Goal: Transaction & Acquisition: Purchase product/service

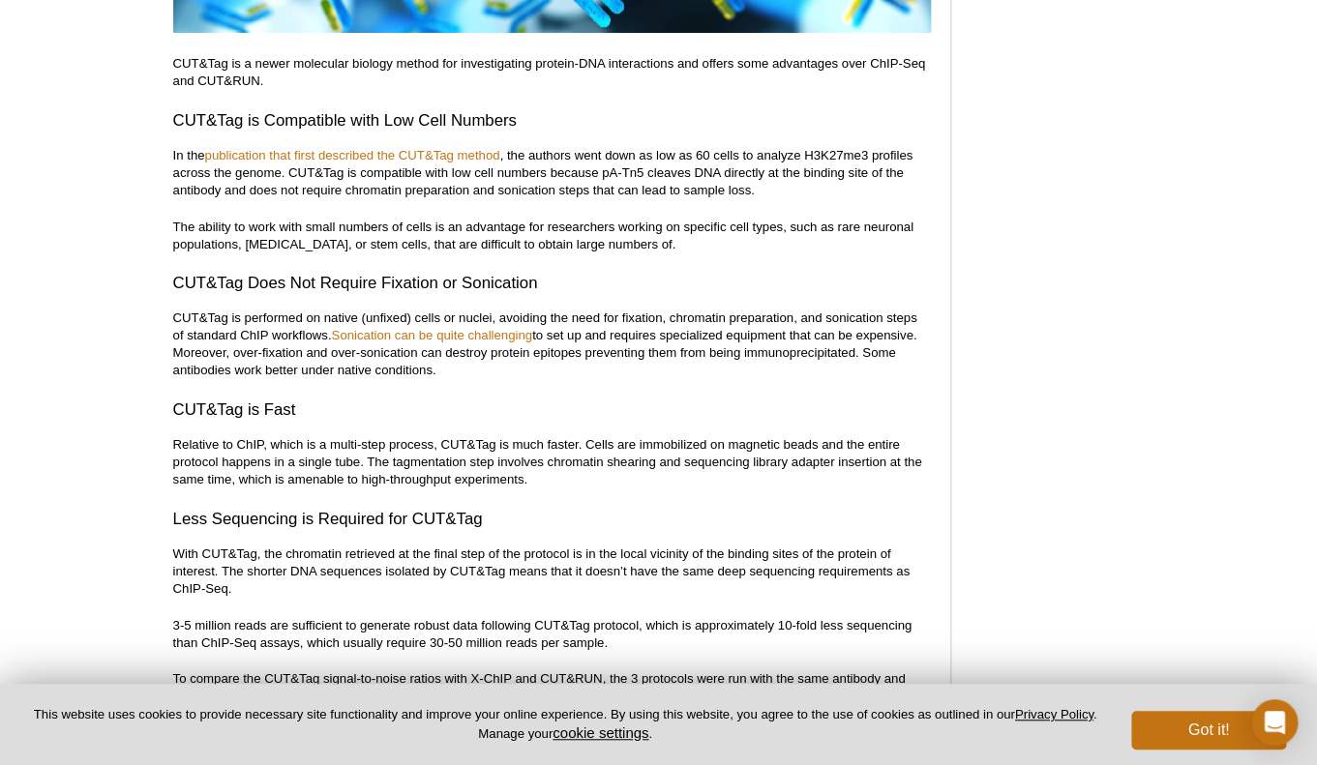
scroll to position [5339, 0]
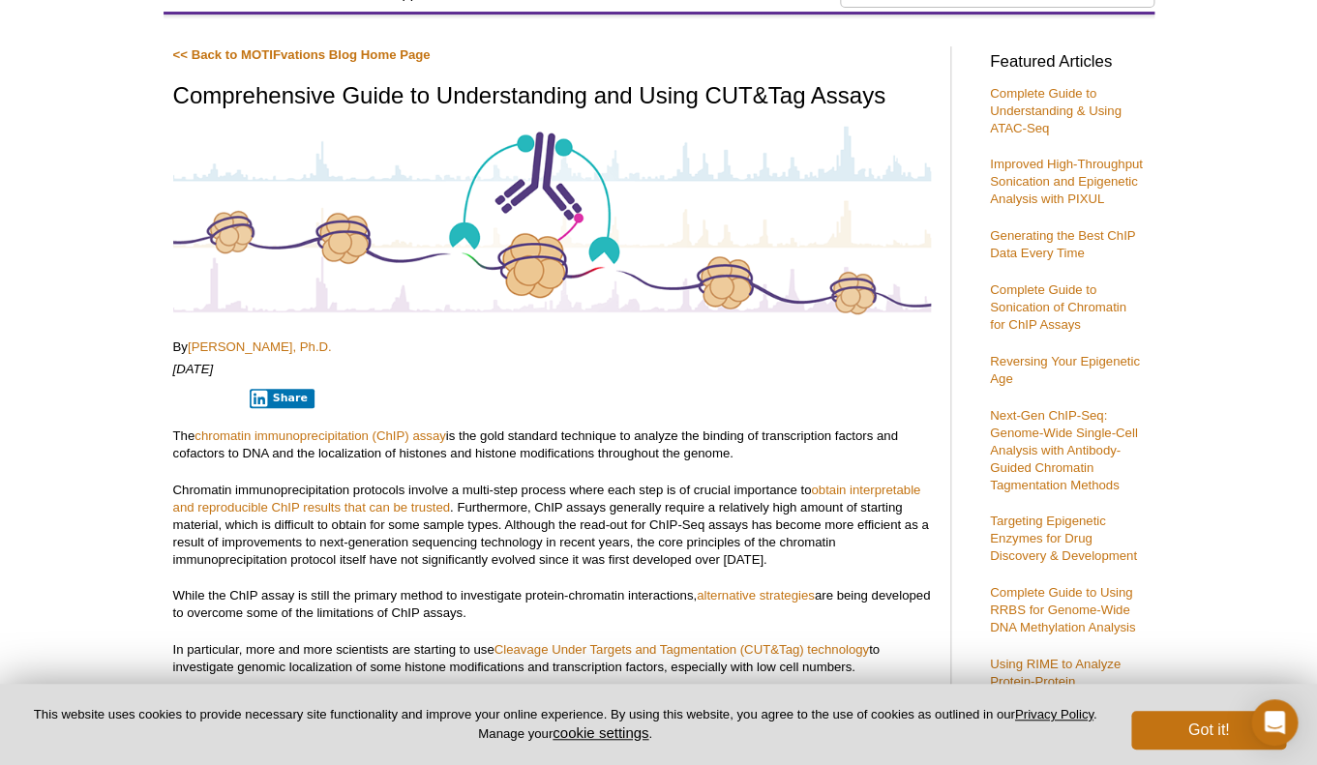
scroll to position [0, 0]
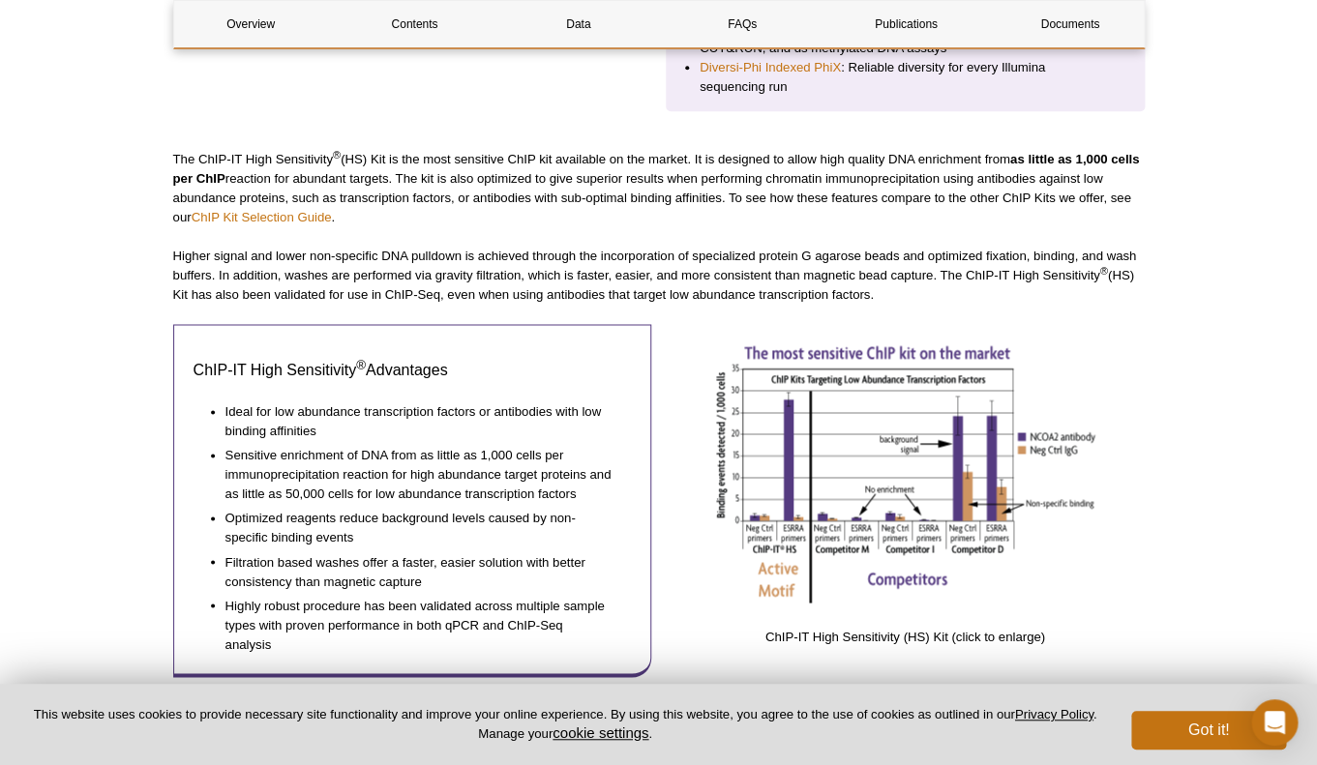
scroll to position [773, 0]
click at [228, 214] on link "ChIP Kit Selection Guide" at bounding box center [262, 216] width 140 height 15
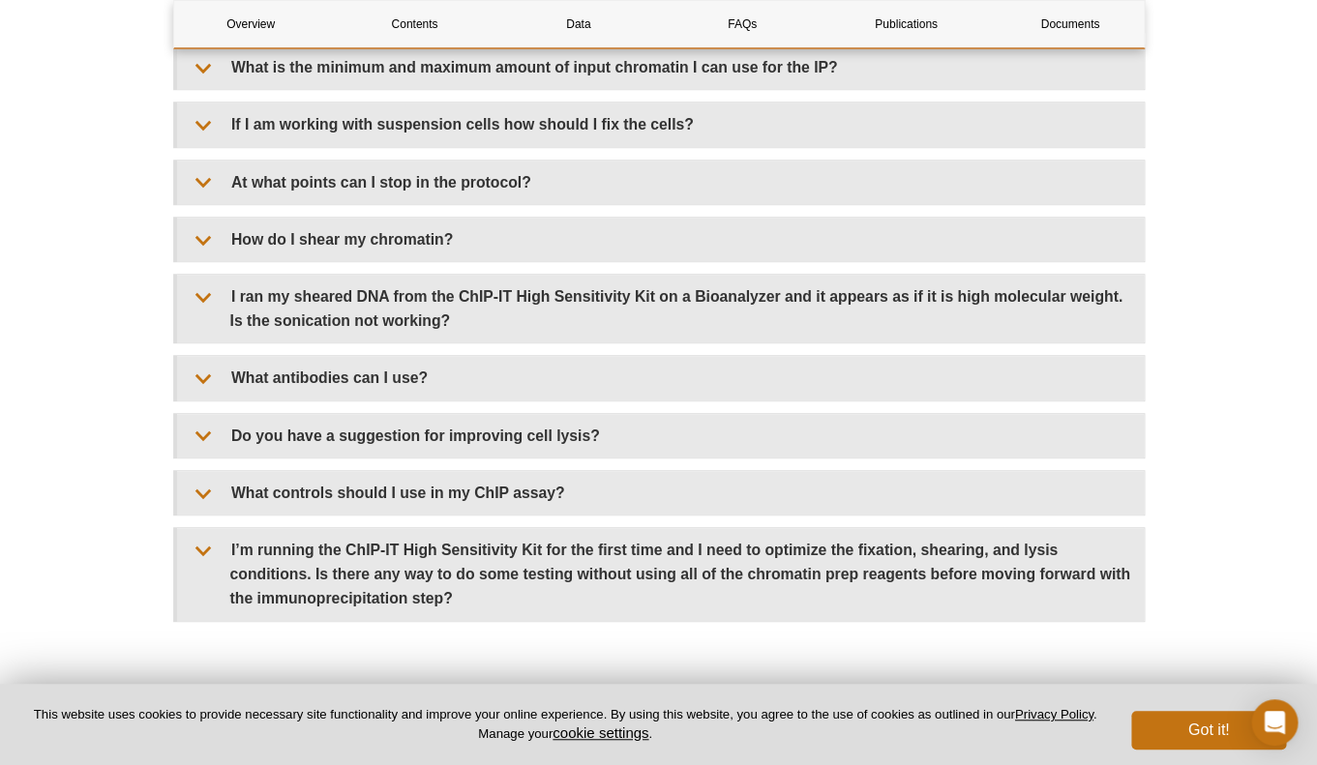
scroll to position [5607, 0]
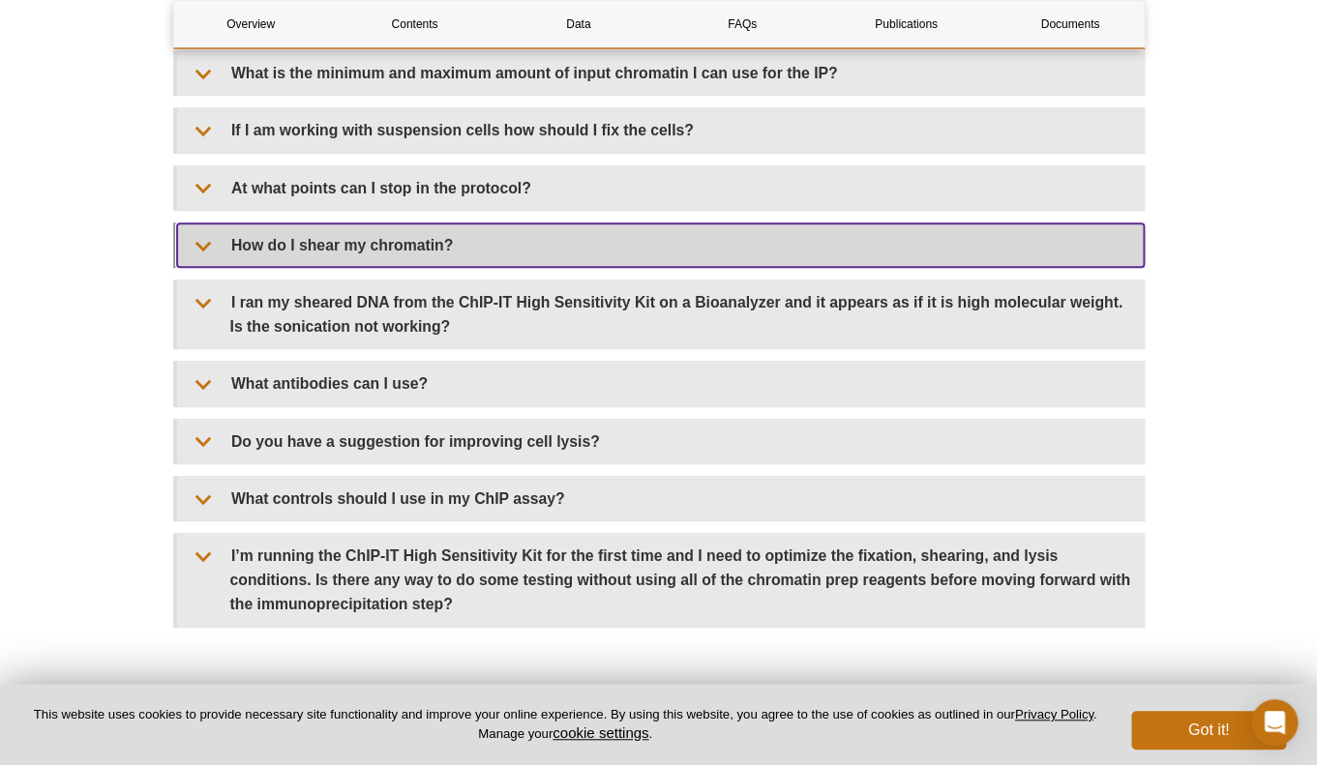
click at [400, 267] on summary "How do I shear my chromatin?" at bounding box center [660, 245] width 967 height 44
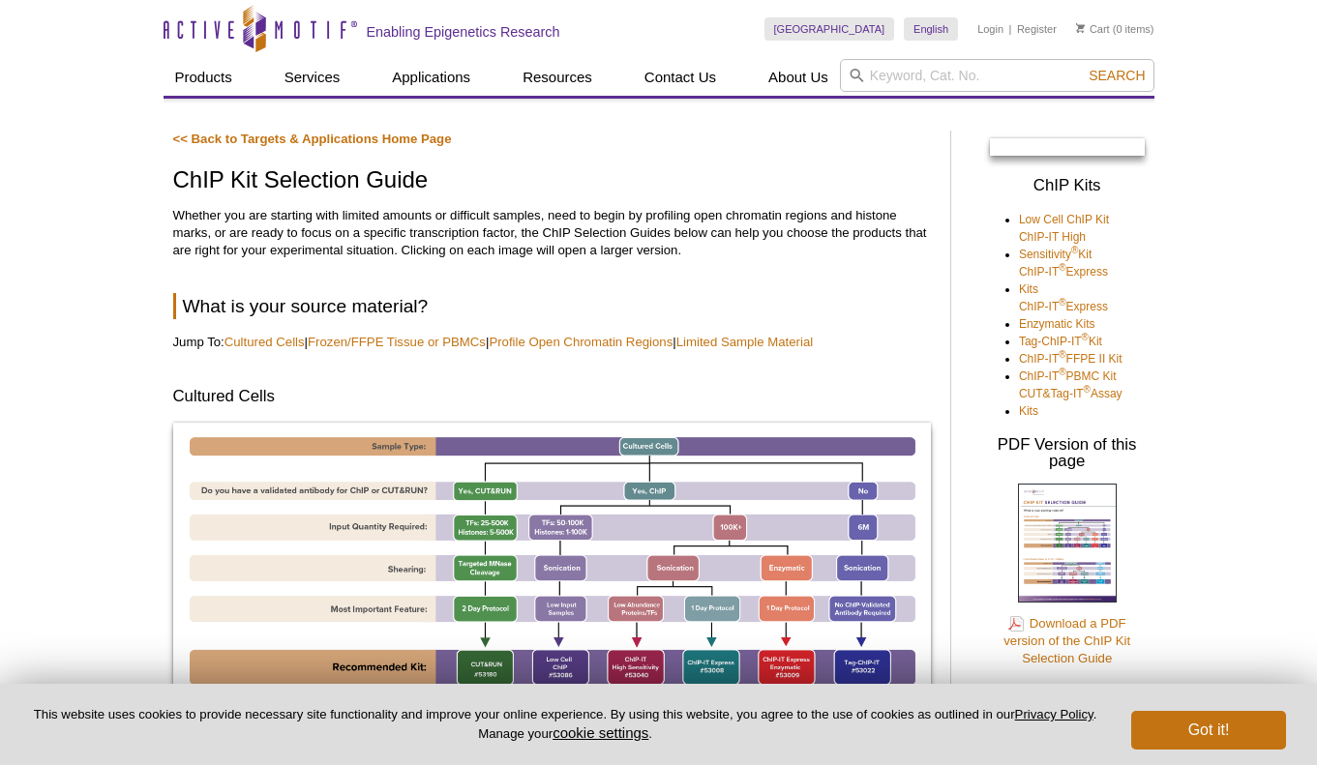
scroll to position [377, 0]
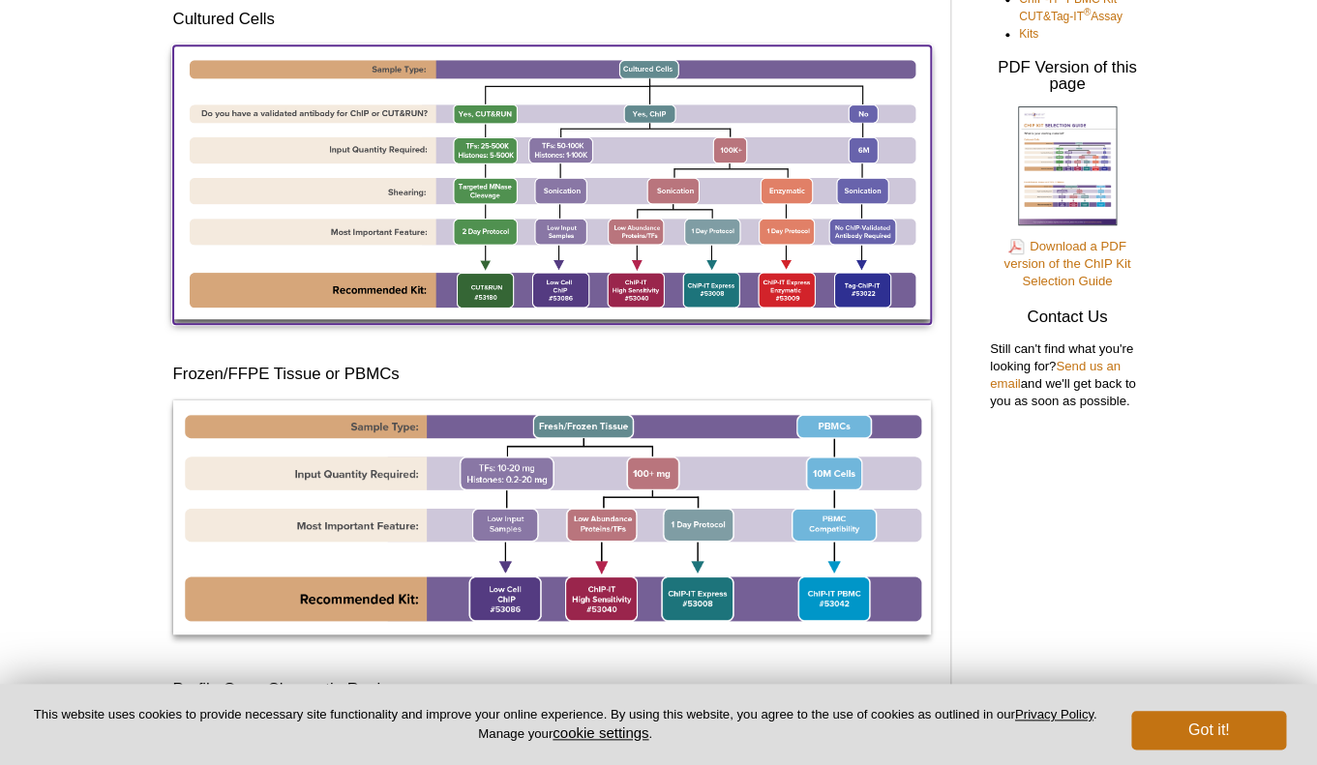
click at [641, 293] on img at bounding box center [552, 182] width 758 height 275
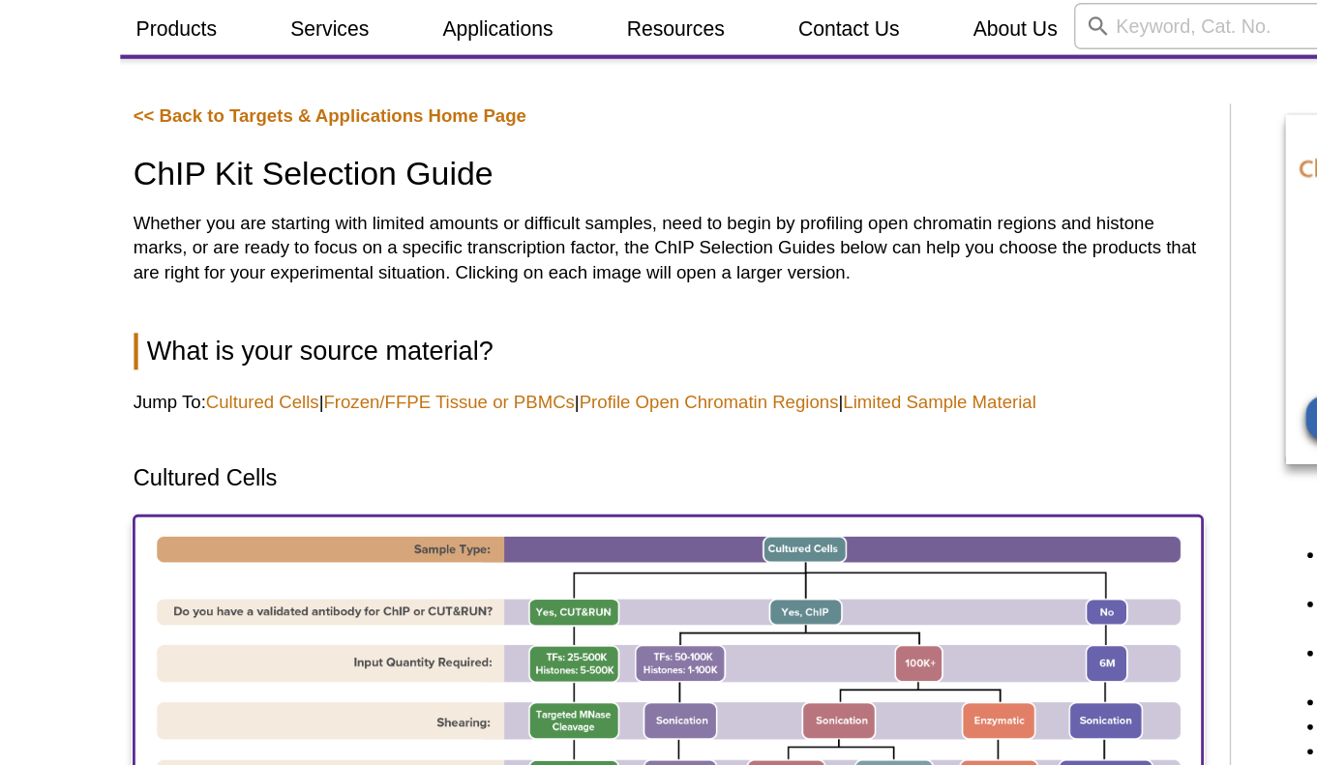
scroll to position [0, 0]
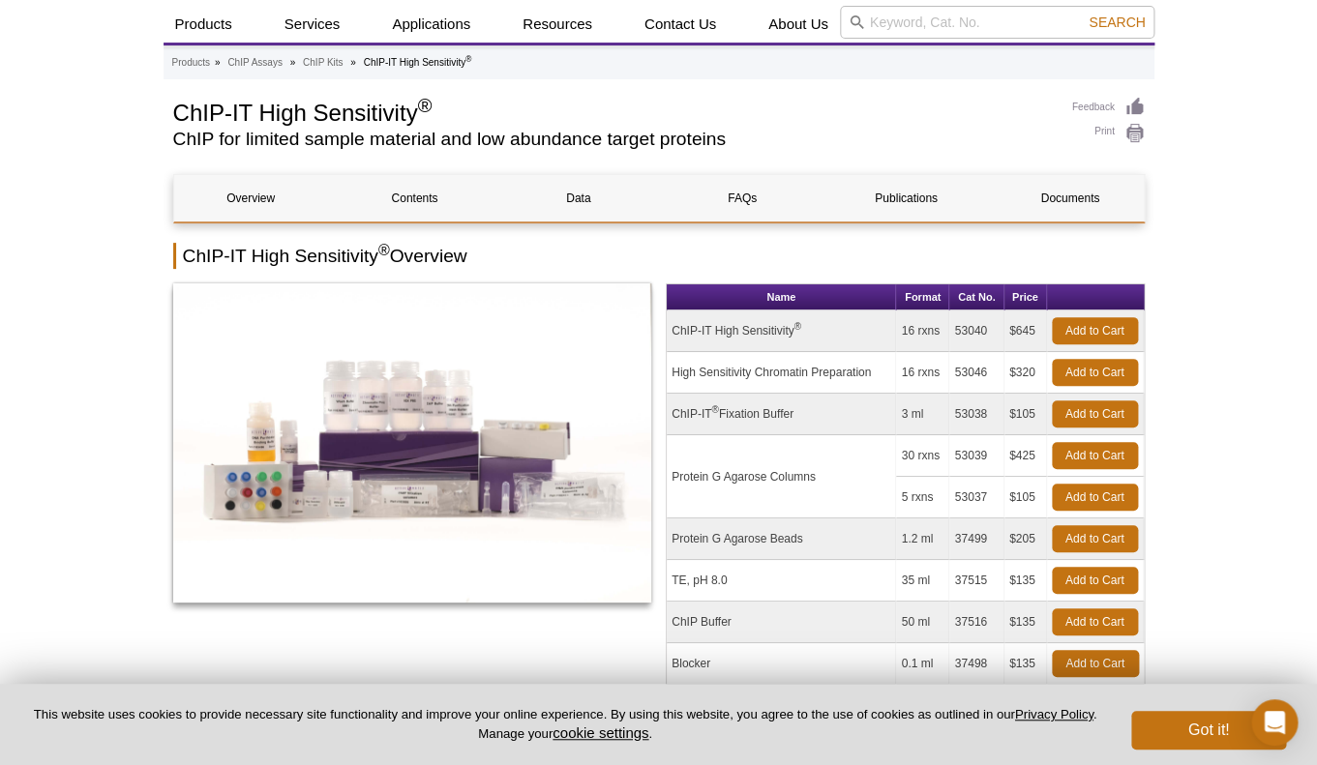
scroll to position [144, 0]
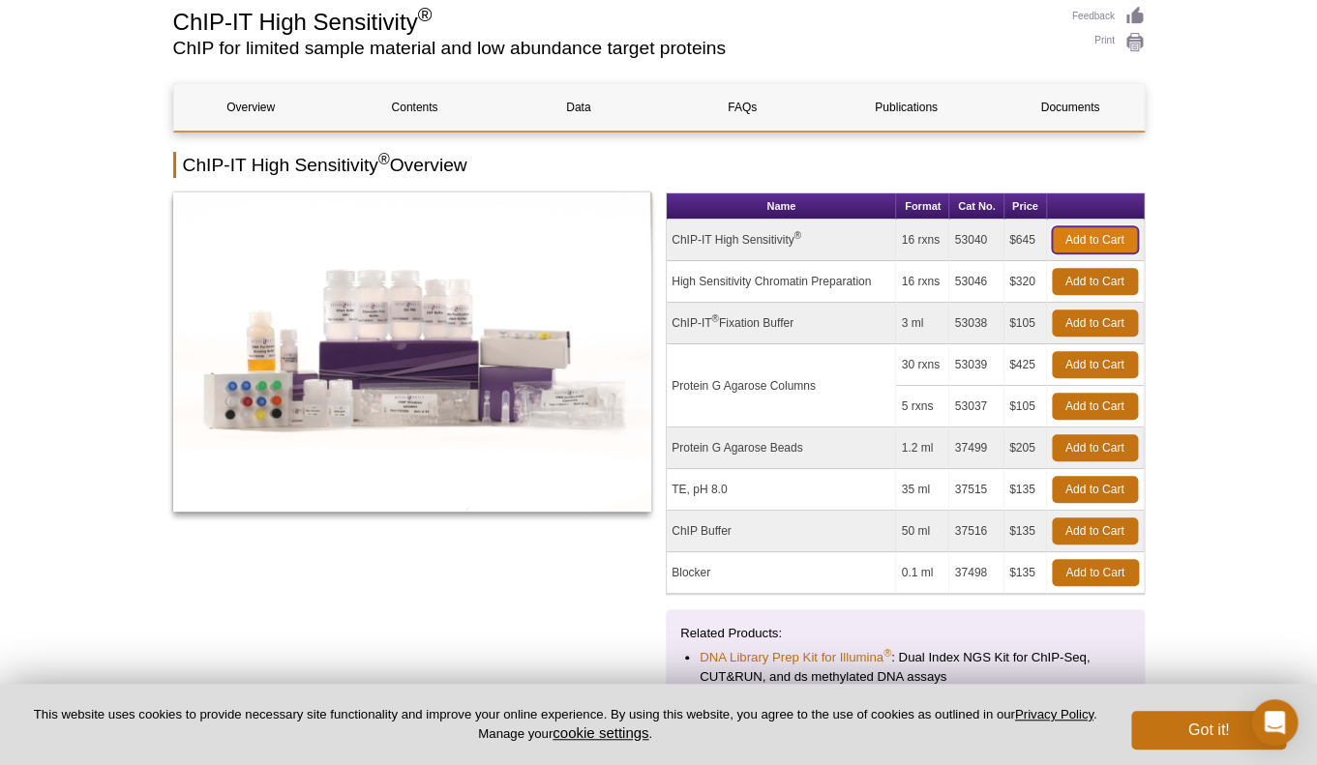
click at [1104, 241] on link "Add to Cart" at bounding box center [1095, 239] width 86 height 27
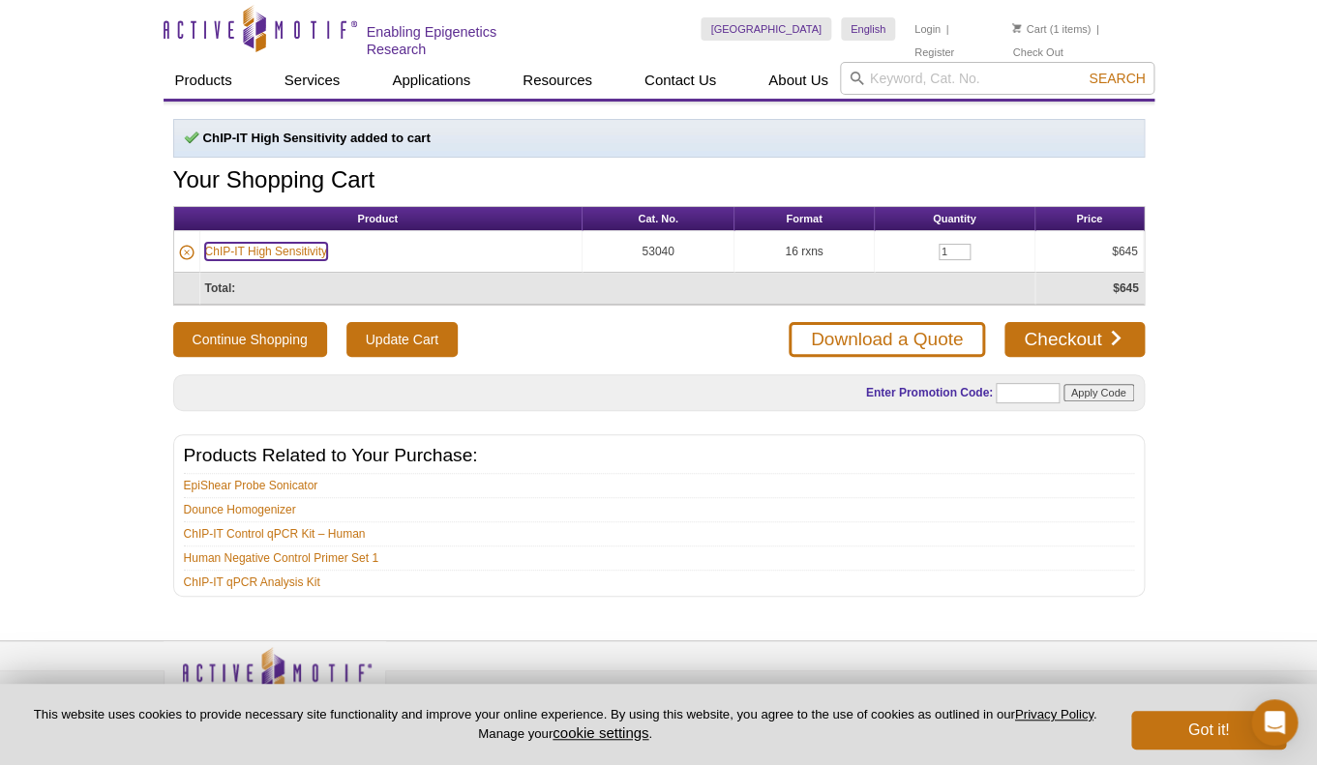
click at [298, 253] on link "ChIP-IT High Sensitivity" at bounding box center [266, 251] width 123 height 17
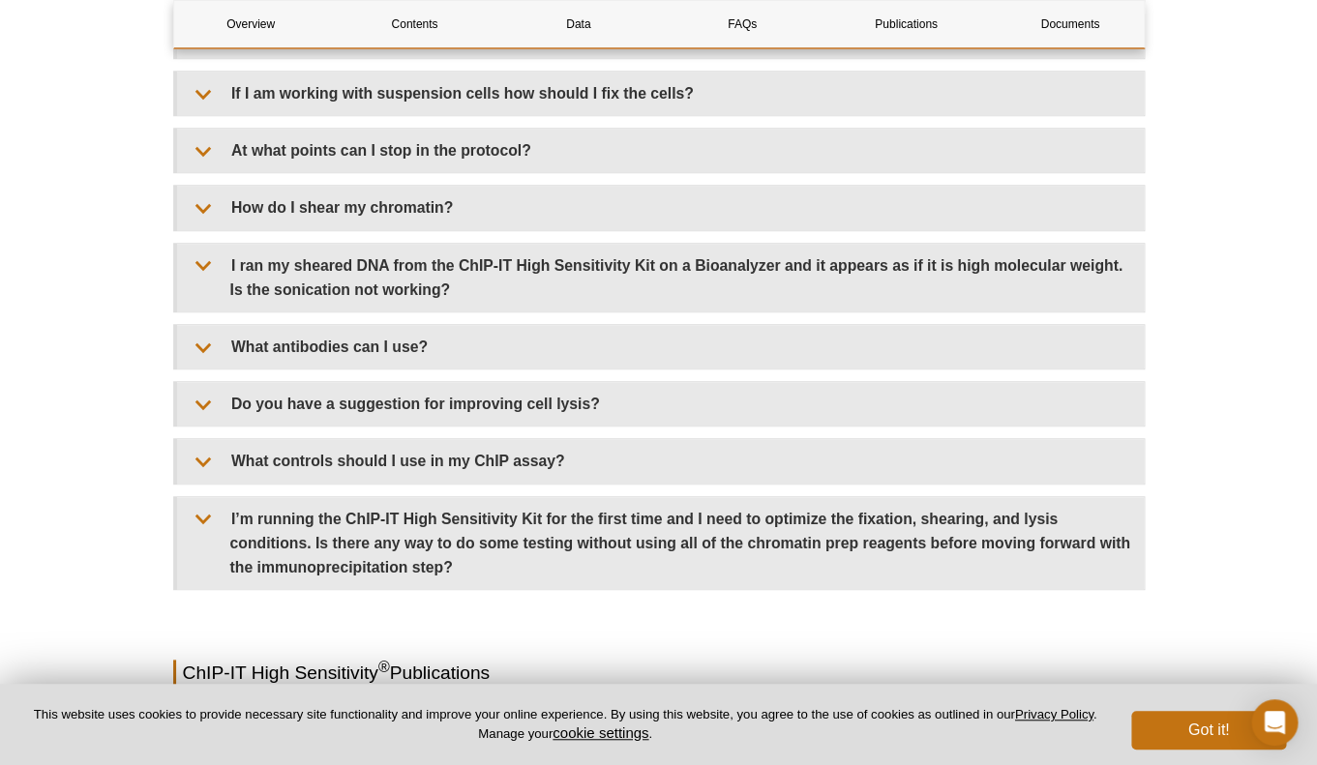
scroll to position [5647, 0]
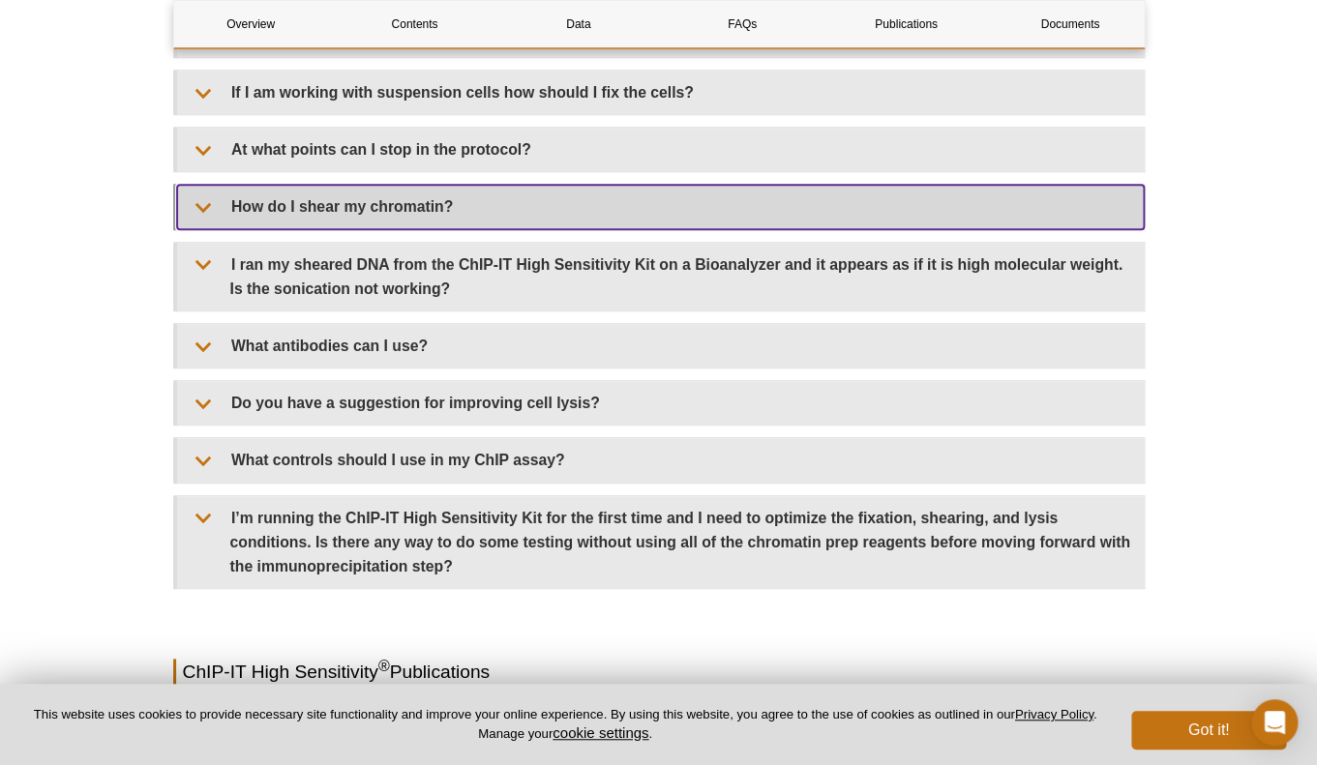
click at [307, 228] on summary "How do I shear my chromatin?" at bounding box center [660, 207] width 967 height 44
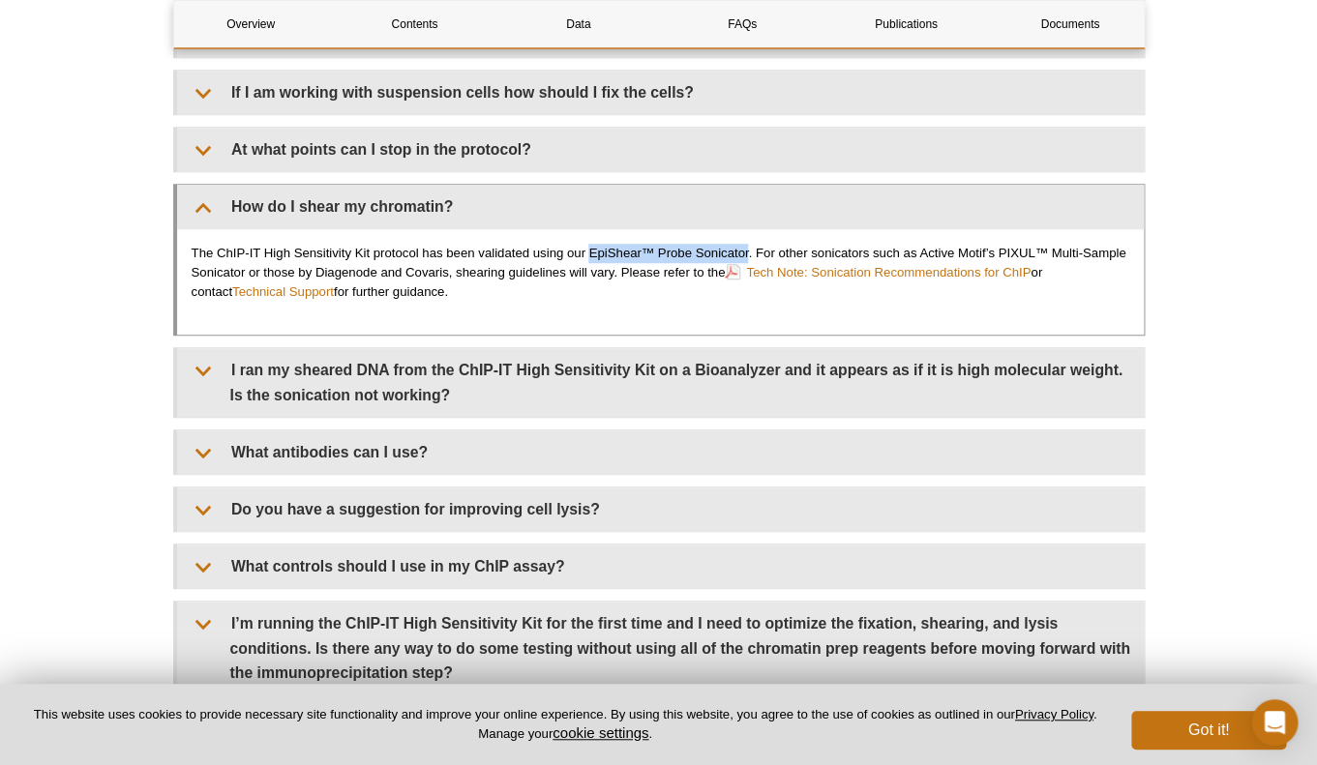
drag, startPoint x: 588, startPoint y: 303, endPoint x: 749, endPoint y: 303, distance: 160.6
click at [749, 302] on p "The ChIP-IT High Sensitivity Kit protocol has been validated using our EpiShear…" at bounding box center [661, 273] width 938 height 58
copy p "EpiShear™ Probe Sonicator"
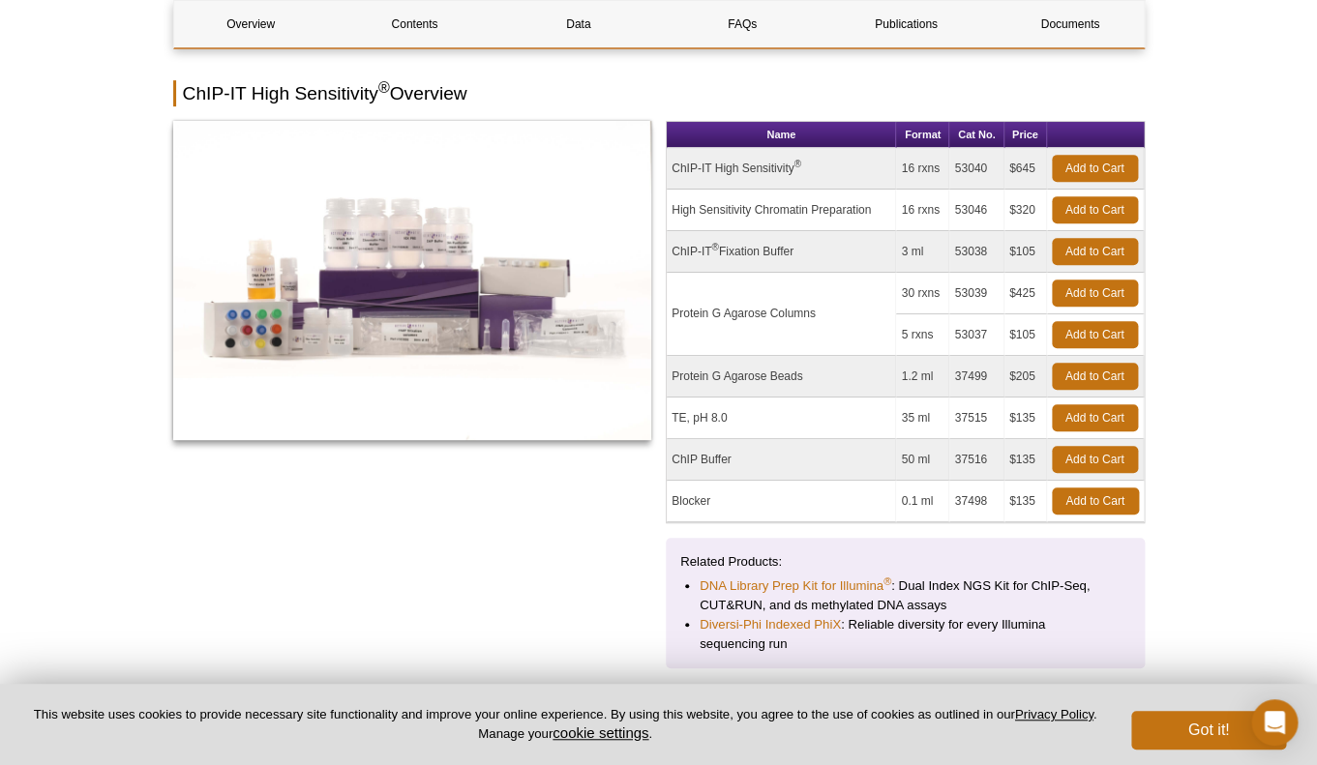
scroll to position [0, 0]
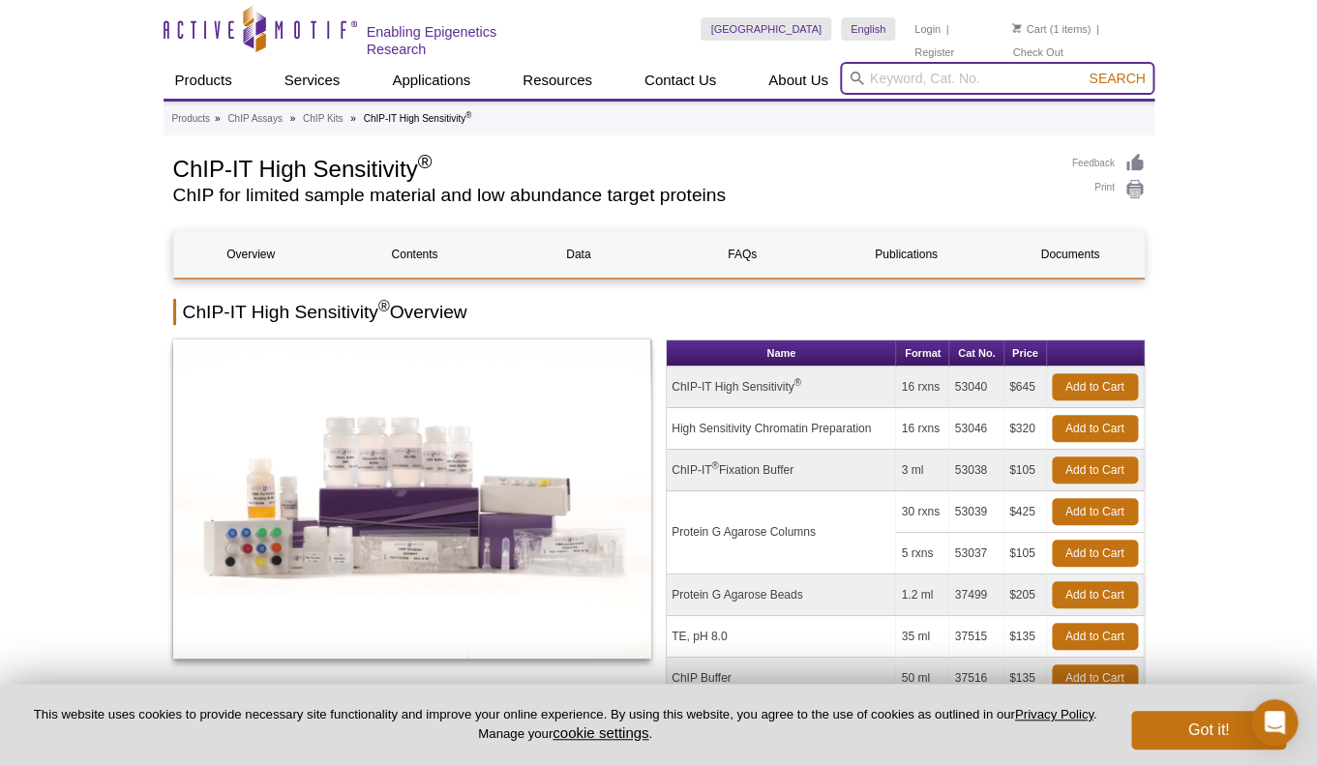
click at [871, 77] on input "search" at bounding box center [997, 78] width 314 height 33
paste input "EpiShear™ Probe Sonicator"
type input "EpiShear™ Probe Sonicator"
click at [1083, 70] on button "Search" at bounding box center [1117, 78] width 68 height 17
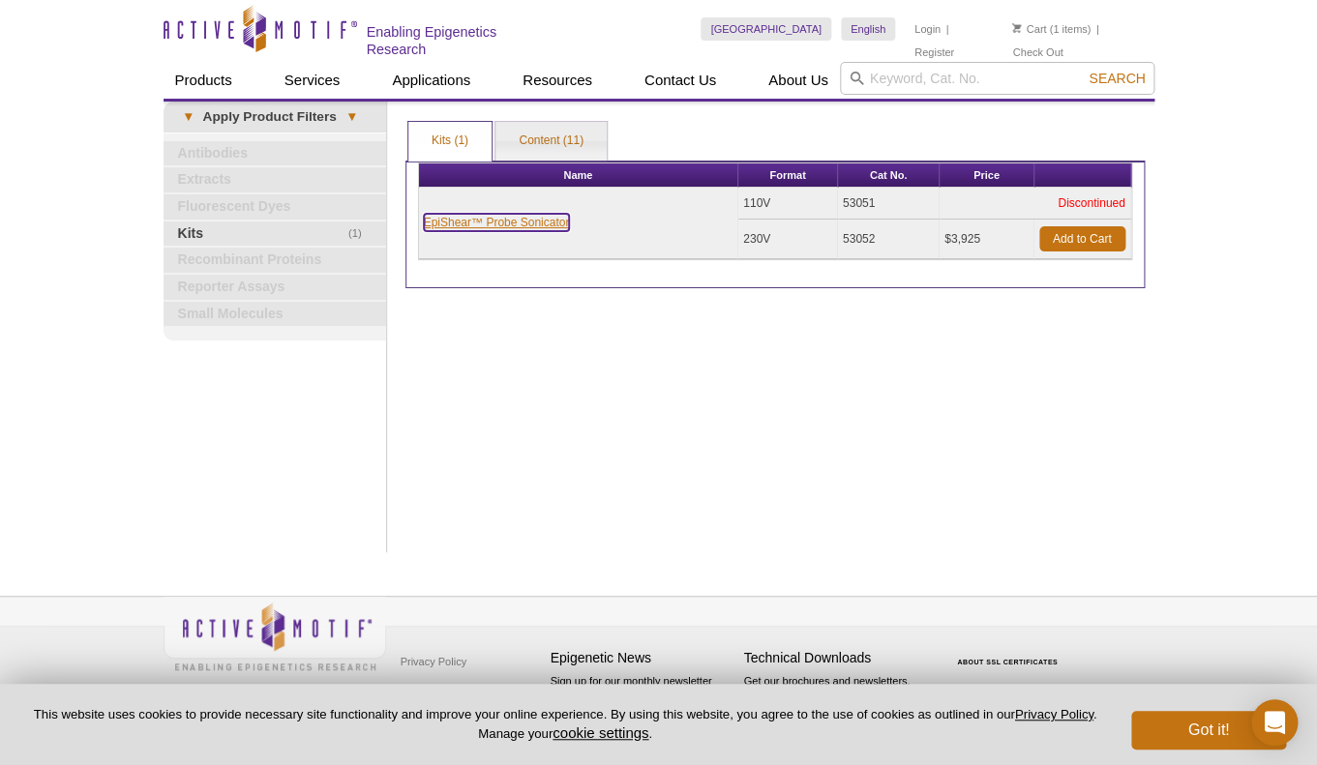
click at [554, 223] on link "EpiShear™ Probe Sonicator" at bounding box center [497, 222] width 146 height 17
